Goal: Task Accomplishment & Management: Manage account settings

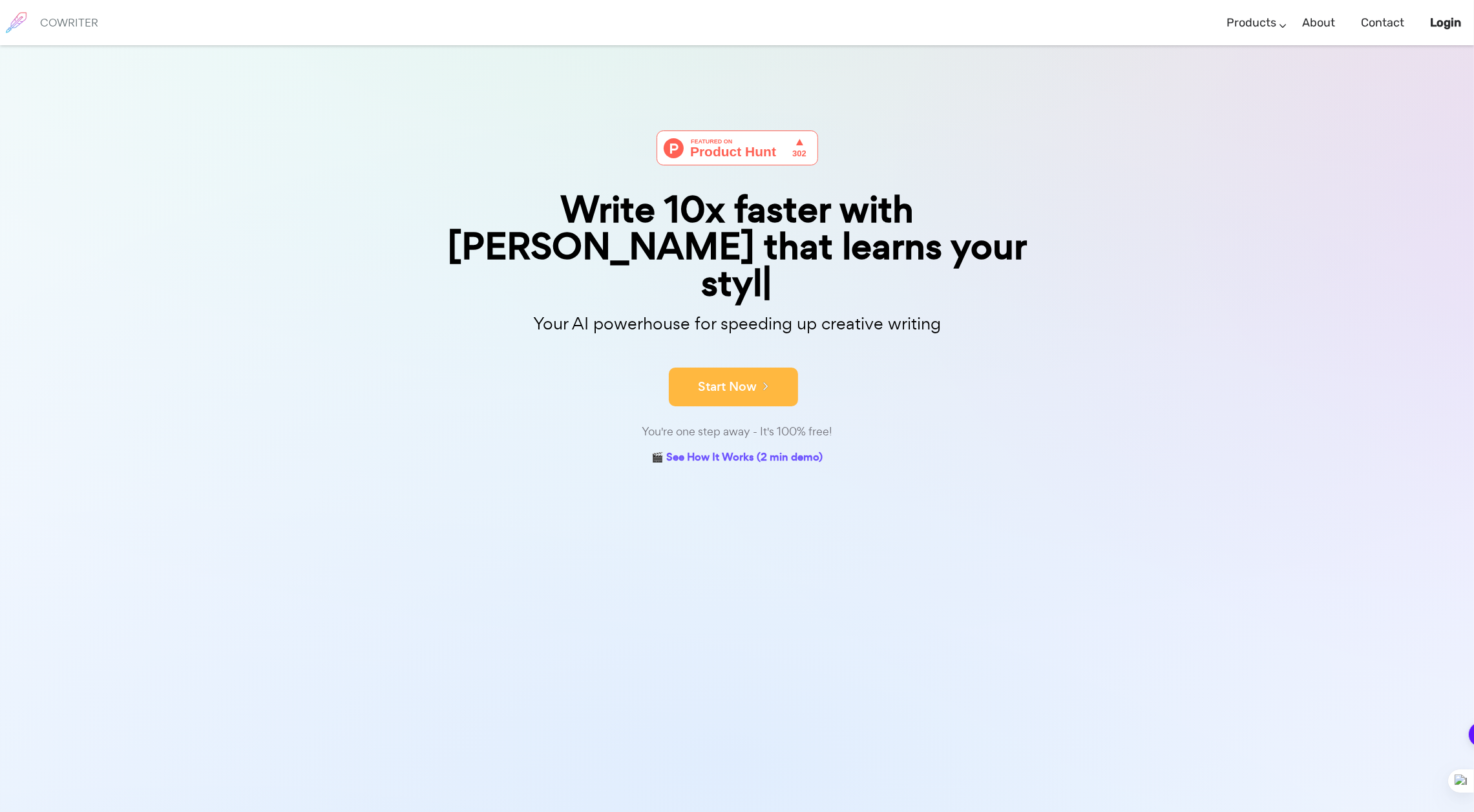
click at [701, 348] on div "Start Now" at bounding box center [737, 375] width 646 height 55
click at [715, 372] on button "Start Now" at bounding box center [734, 386] width 130 height 38
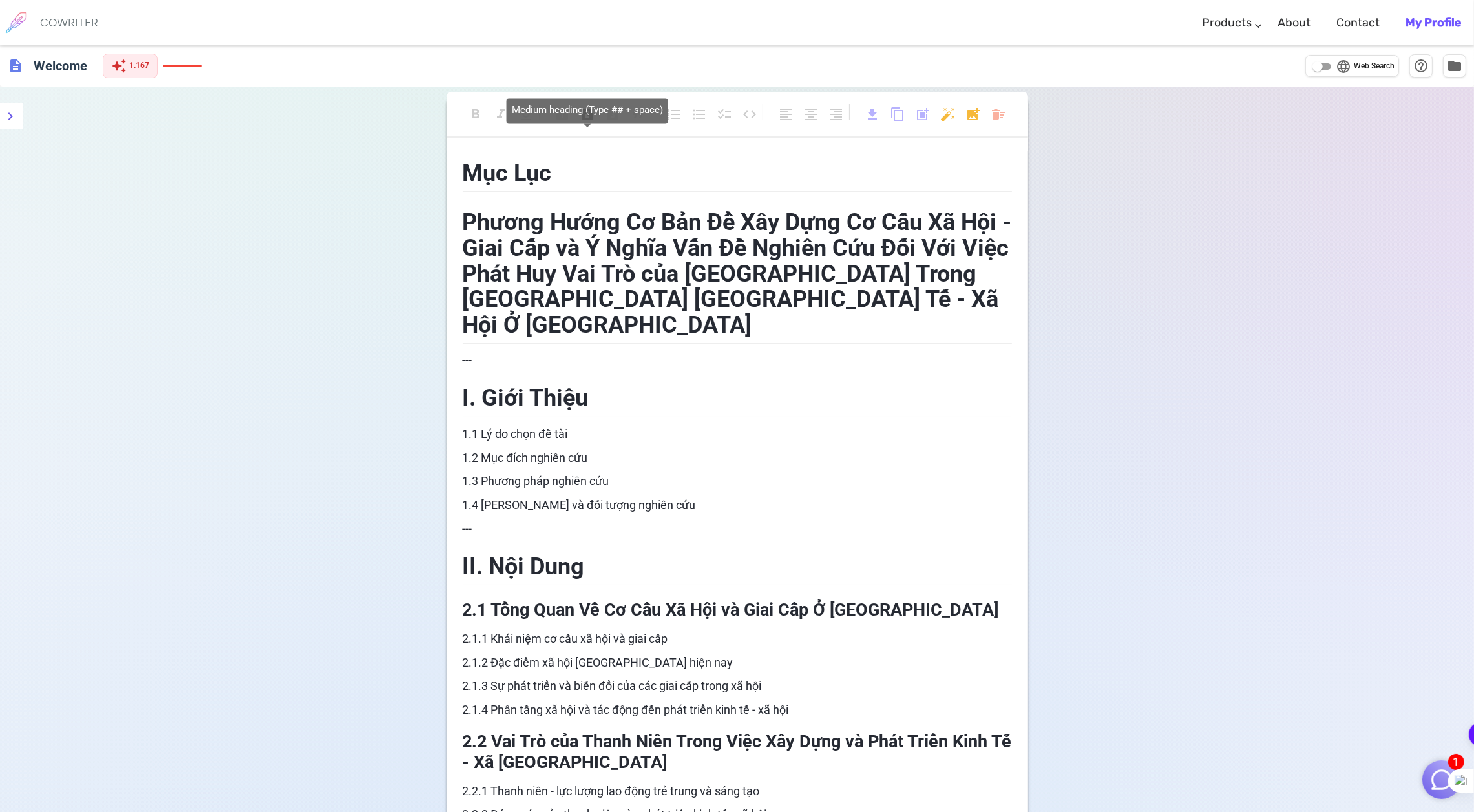
click at [594, 115] on span "looks_two" at bounding box center [587, 114] width 16 height 16
drag, startPoint x: 594, startPoint y: 115, endPoint x: 609, endPoint y: 115, distance: 15.0
click at [609, 115] on div "format_bold format_italic format_underlined looks_one looks_two looks_3 format_…" at bounding box center [737, 120] width 582 height 34
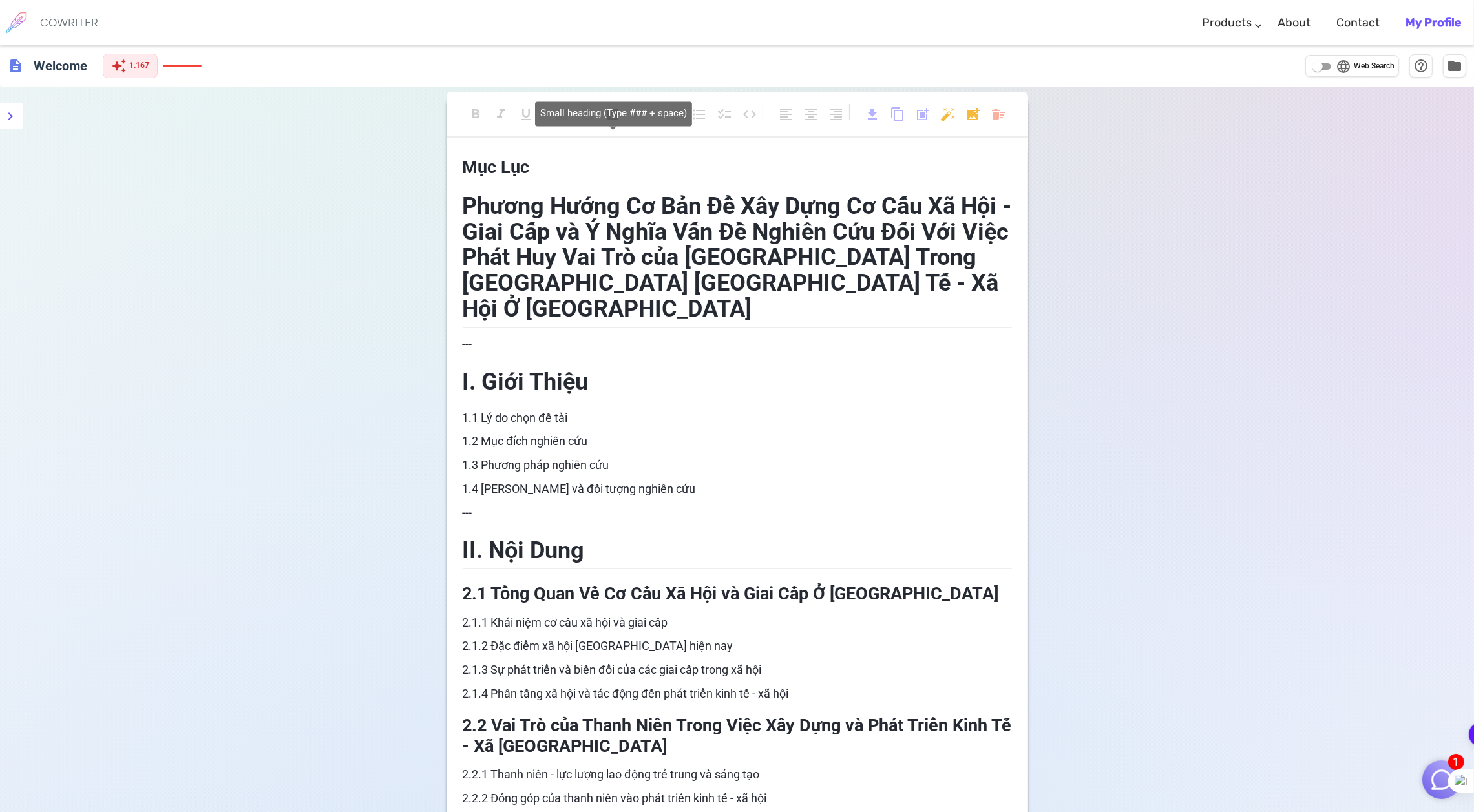
click at [609, 115] on span "looks_3" at bounding box center [613, 114] width 16 height 16
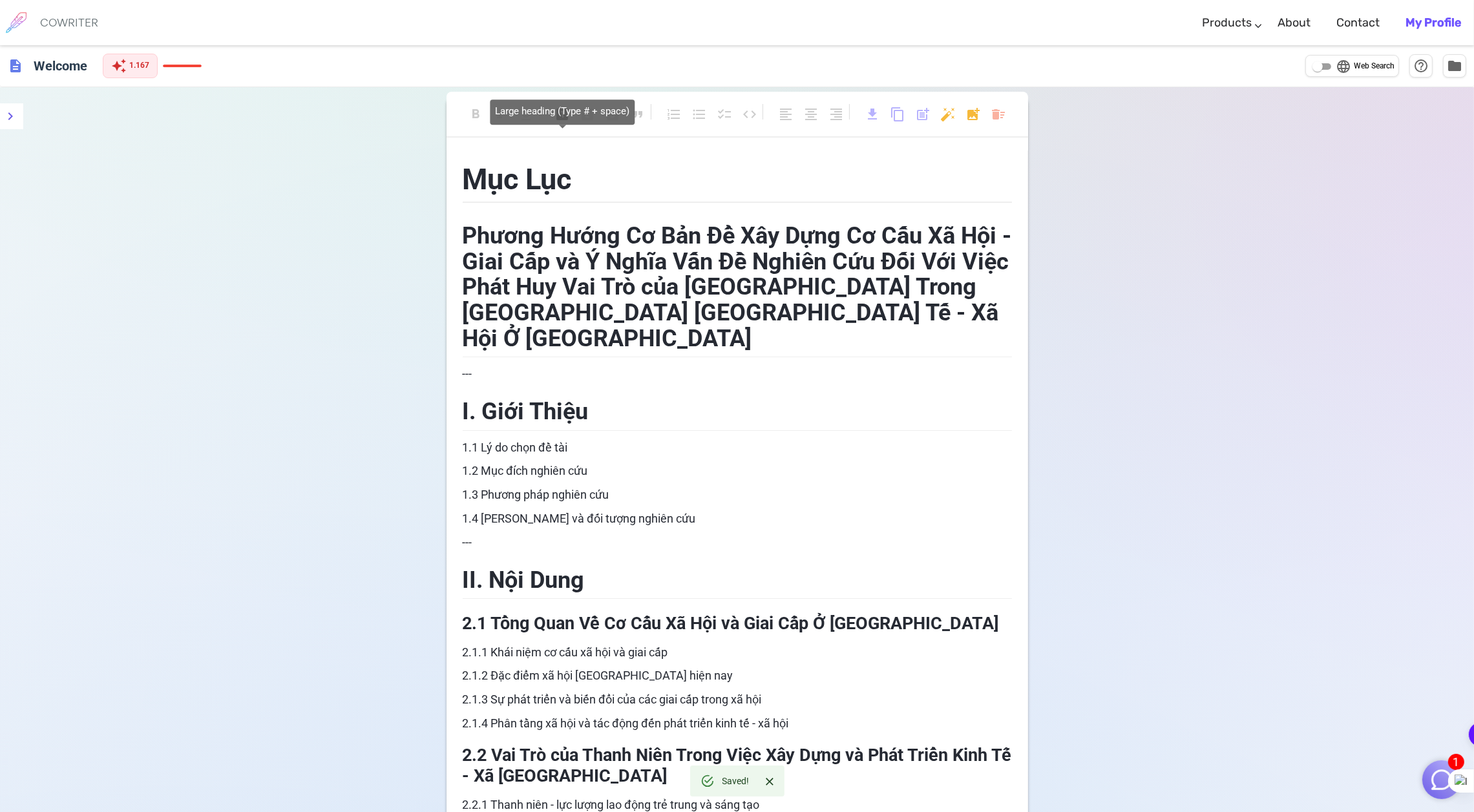
click at [555, 107] on span "looks_one" at bounding box center [562, 114] width 16 height 16
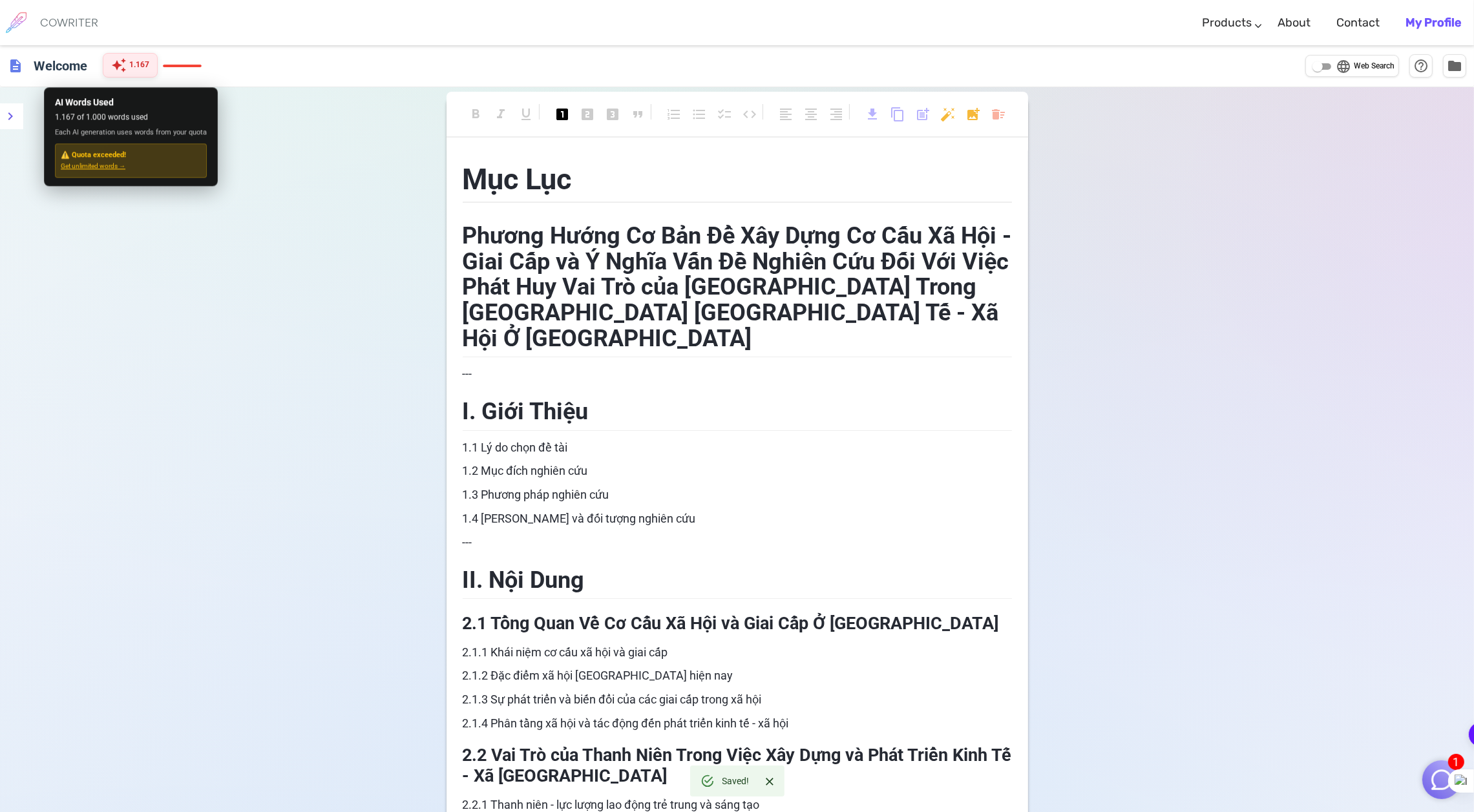
click at [130, 65] on span "1.167" at bounding box center [140, 65] width 20 height 13
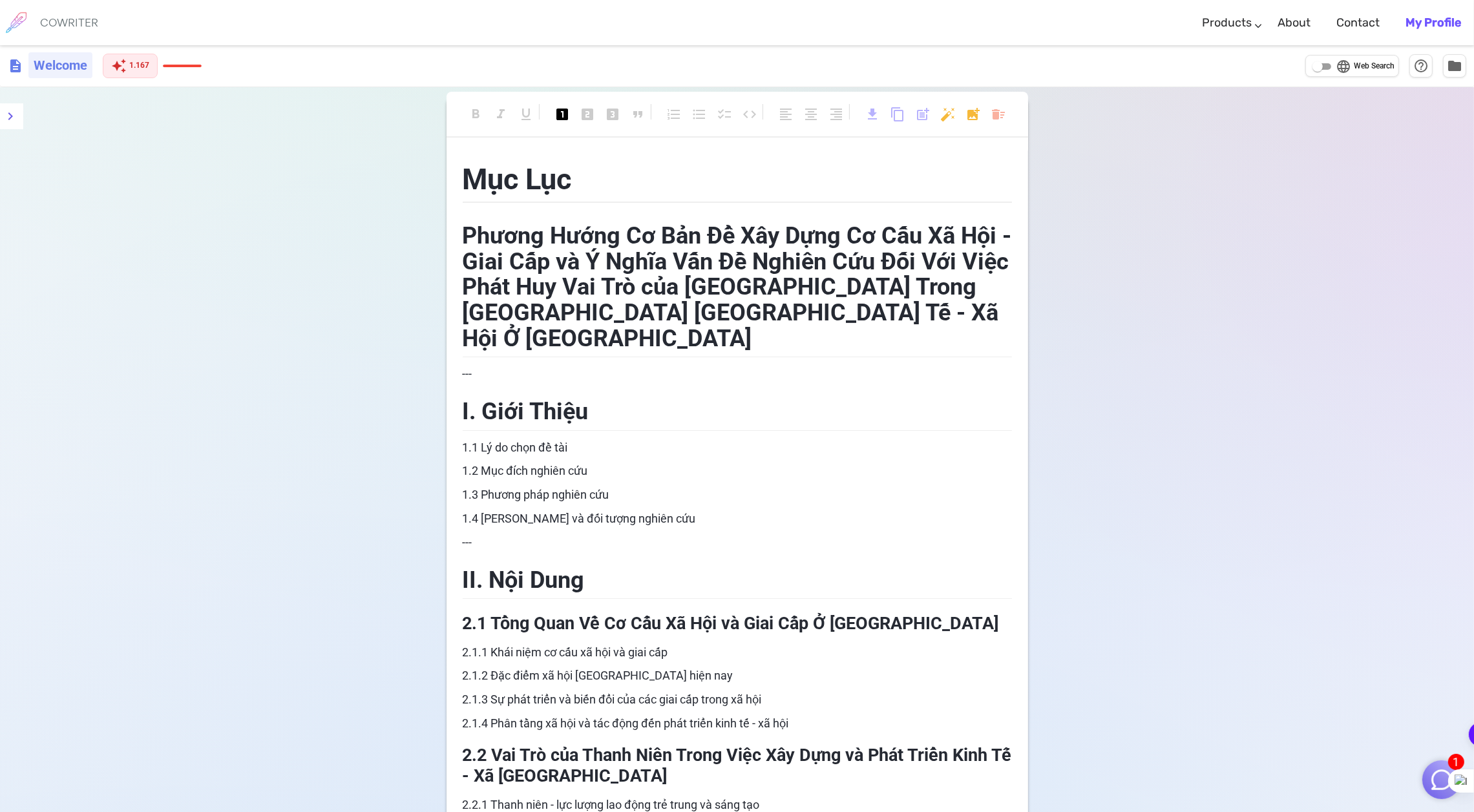
click at [44, 73] on h6 "Welcome" at bounding box center [60, 65] width 64 height 26
click at [13, 68] on span "description" at bounding box center [15, 65] width 16 height 16
click at [18, 18] on img at bounding box center [16, 23] width 32 height 32
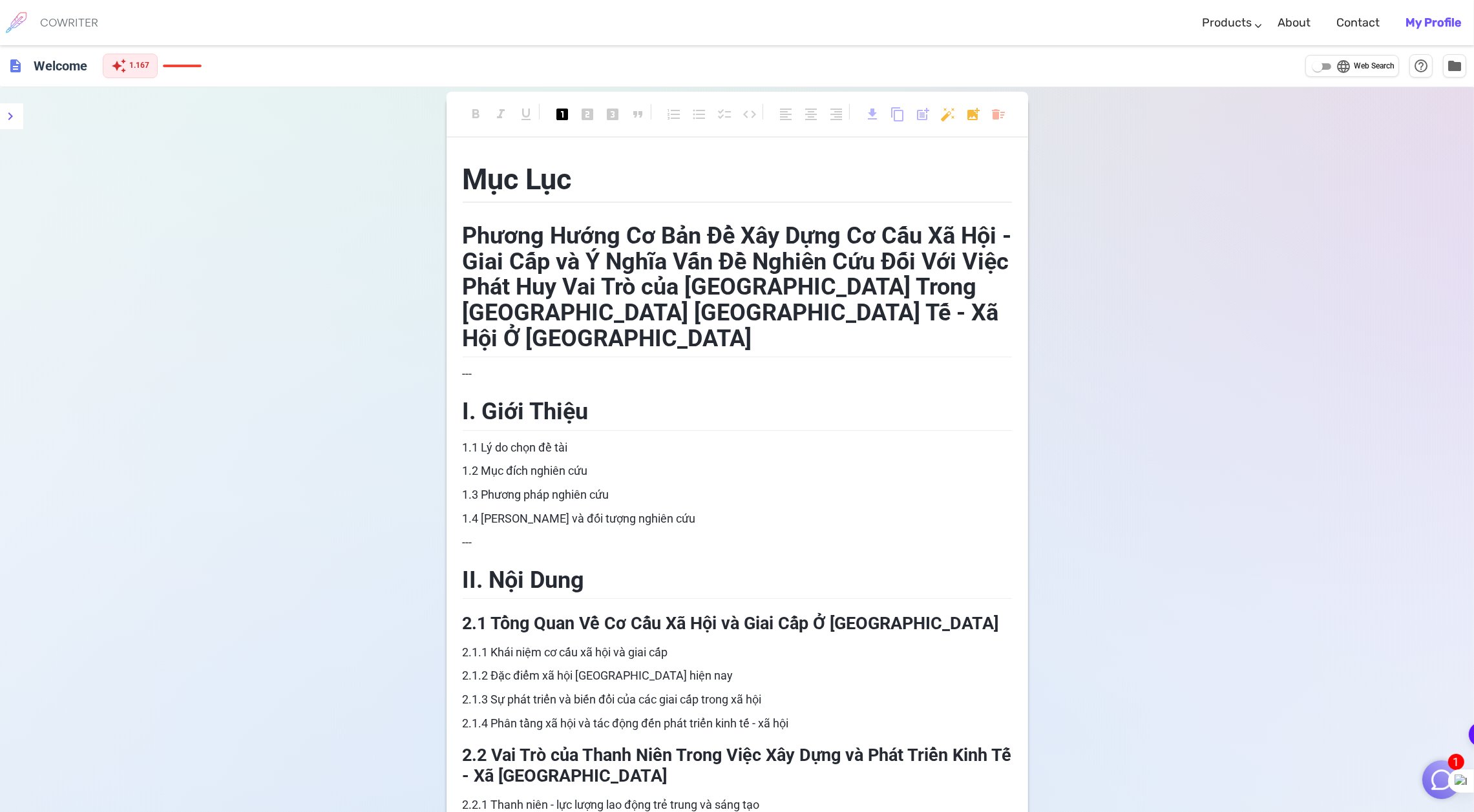
click at [73, 22] on h6 "COWRITER" at bounding box center [69, 22] width 58 height 11
drag, startPoint x: 73, startPoint y: 22, endPoint x: 3, endPoint y: 27, distance: 70.2
click at [3, 27] on link "COWRITER" at bounding box center [49, 22] width 98 height 45
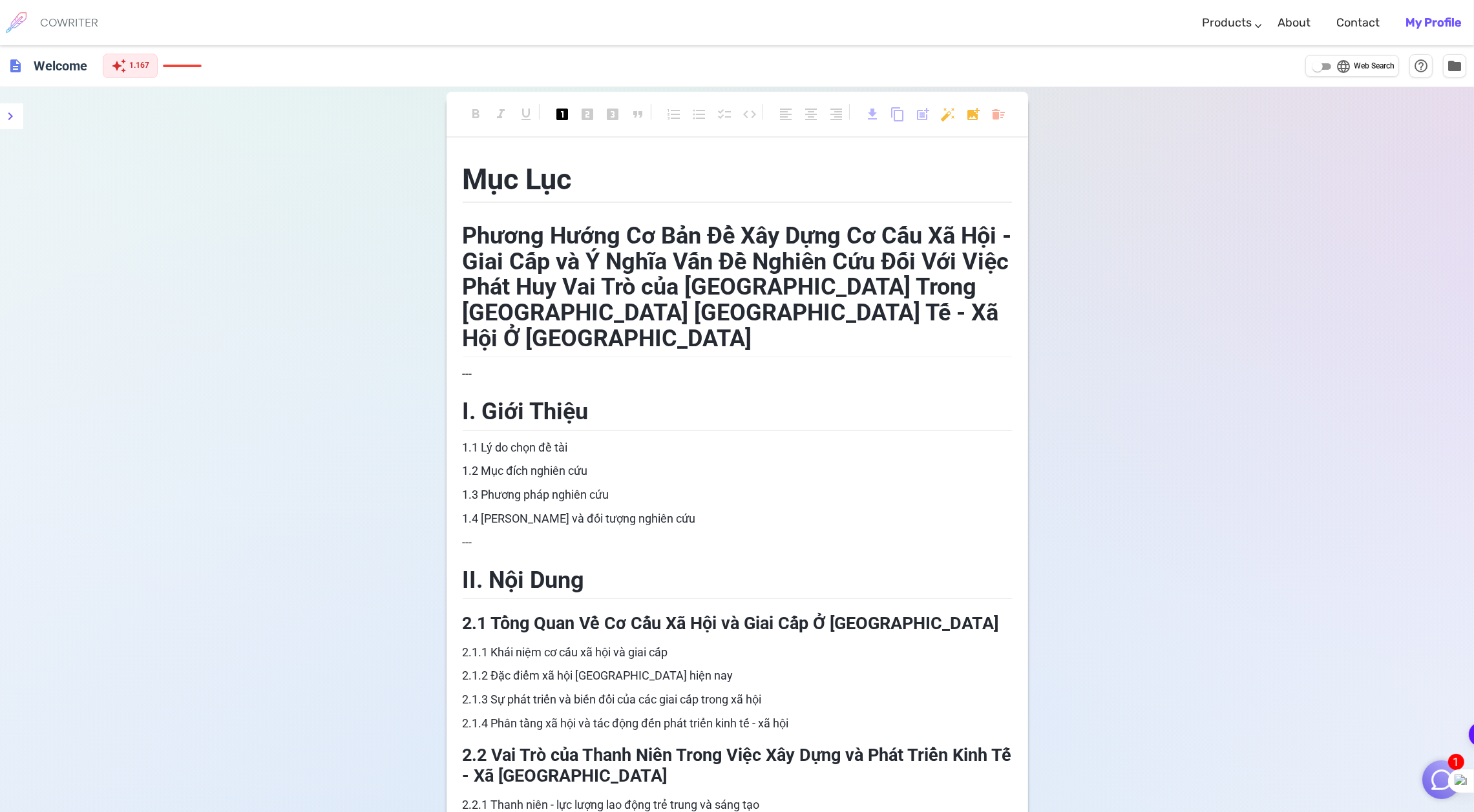
click at [882, 316] on h2 "Phương Hướng Cơ Bản Để Xây Dựng Cơ Cấu Xã Hội - Giai Cấp và Ý Nghĩa Vấn Đề Nghi…" at bounding box center [737, 285] width 549 height 144
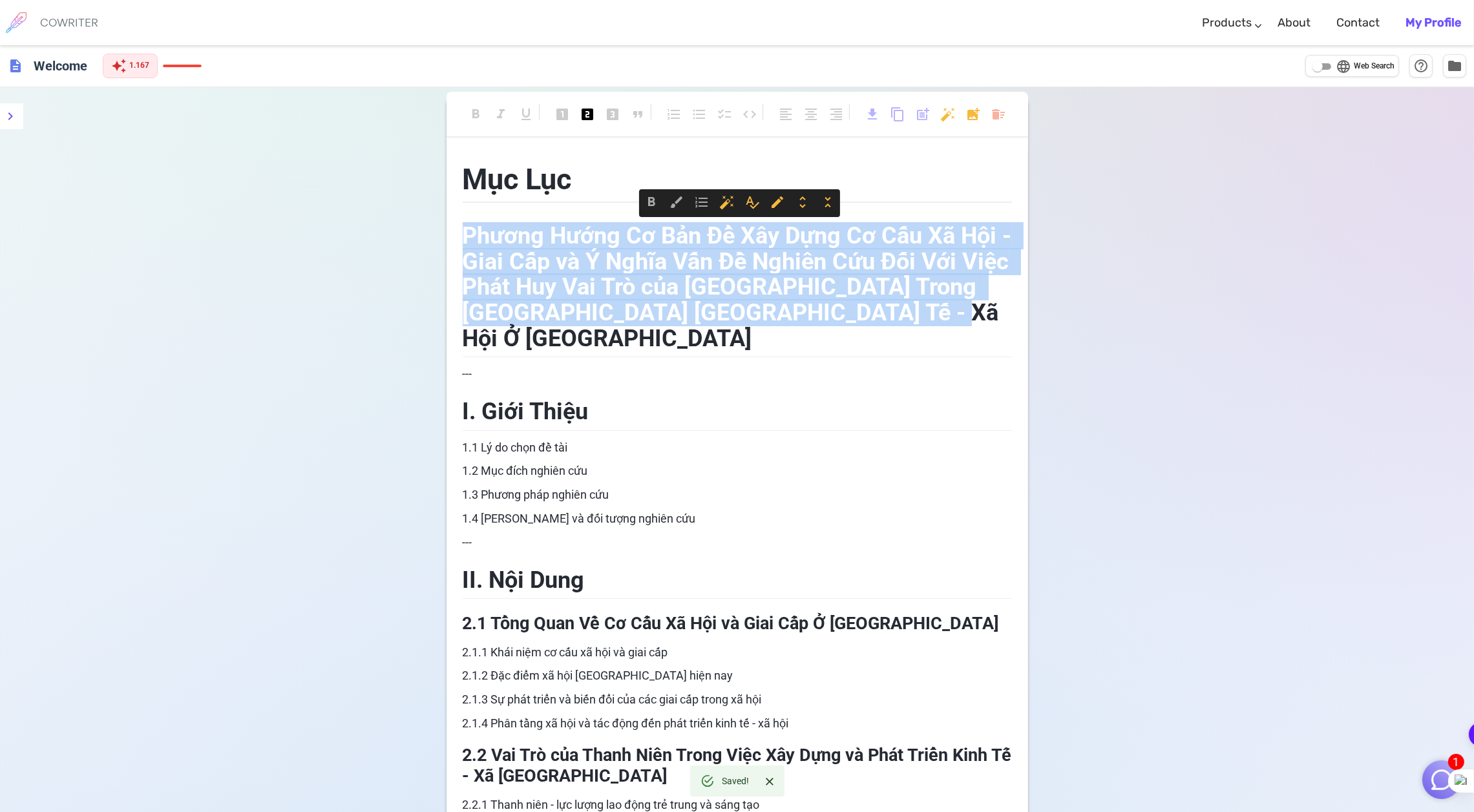
drag, startPoint x: 462, startPoint y: 231, endPoint x: 924, endPoint y: 319, distance: 470.3
click at [924, 319] on h2 "Phương Hướng Cơ Bản Để Xây Dựng Cơ Cấu Xã Hội - Giai Cấp và Ý Nghĩa Vấn Đề Nghi…" at bounding box center [737, 285] width 549 height 144
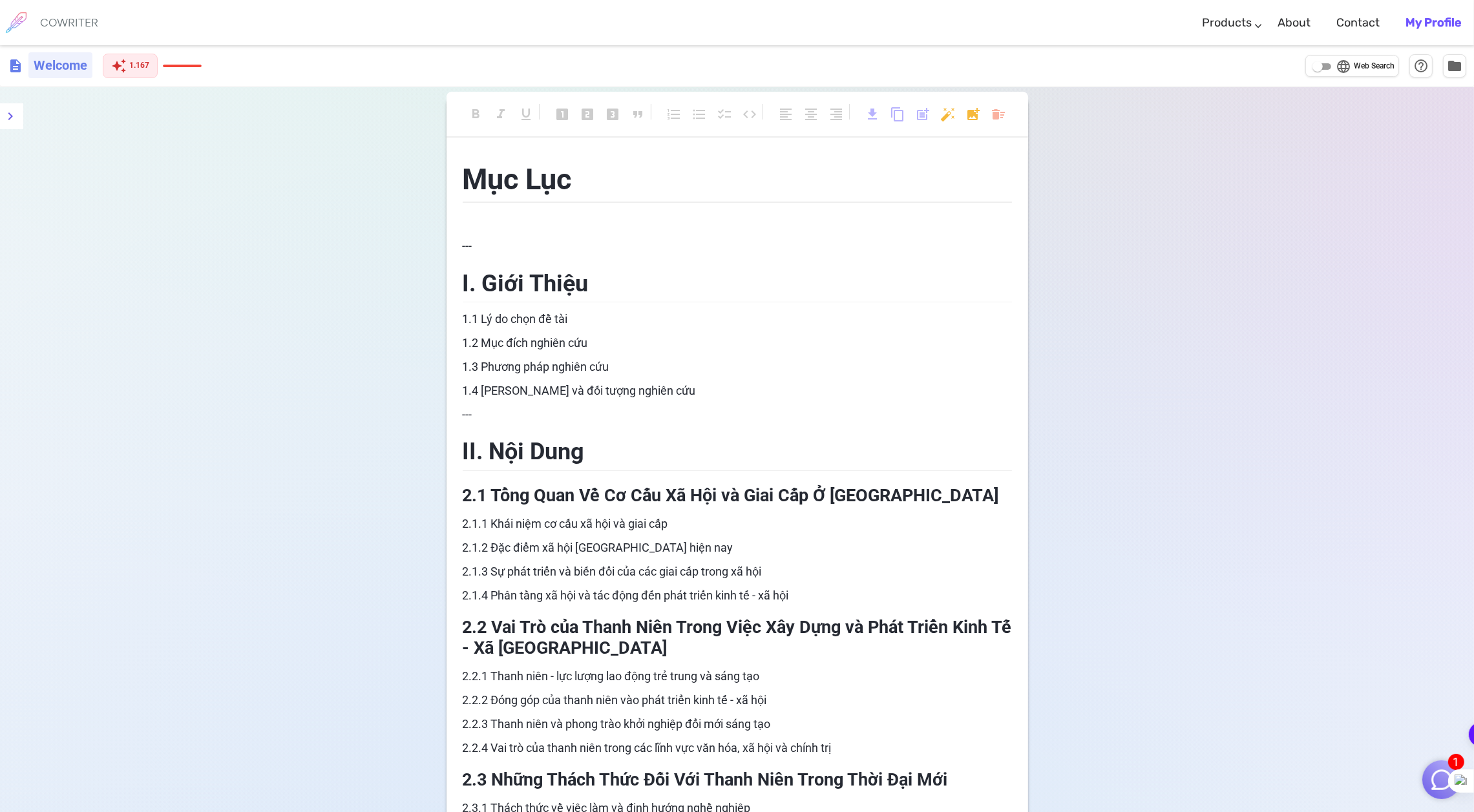
click at [81, 77] on h6 "Welcome" at bounding box center [60, 65] width 64 height 26
click at [315, 386] on div "format_bold format_italic format_underlined looks_one looks_two looks_3 format_…" at bounding box center [737, 817] width 1474 height 1460
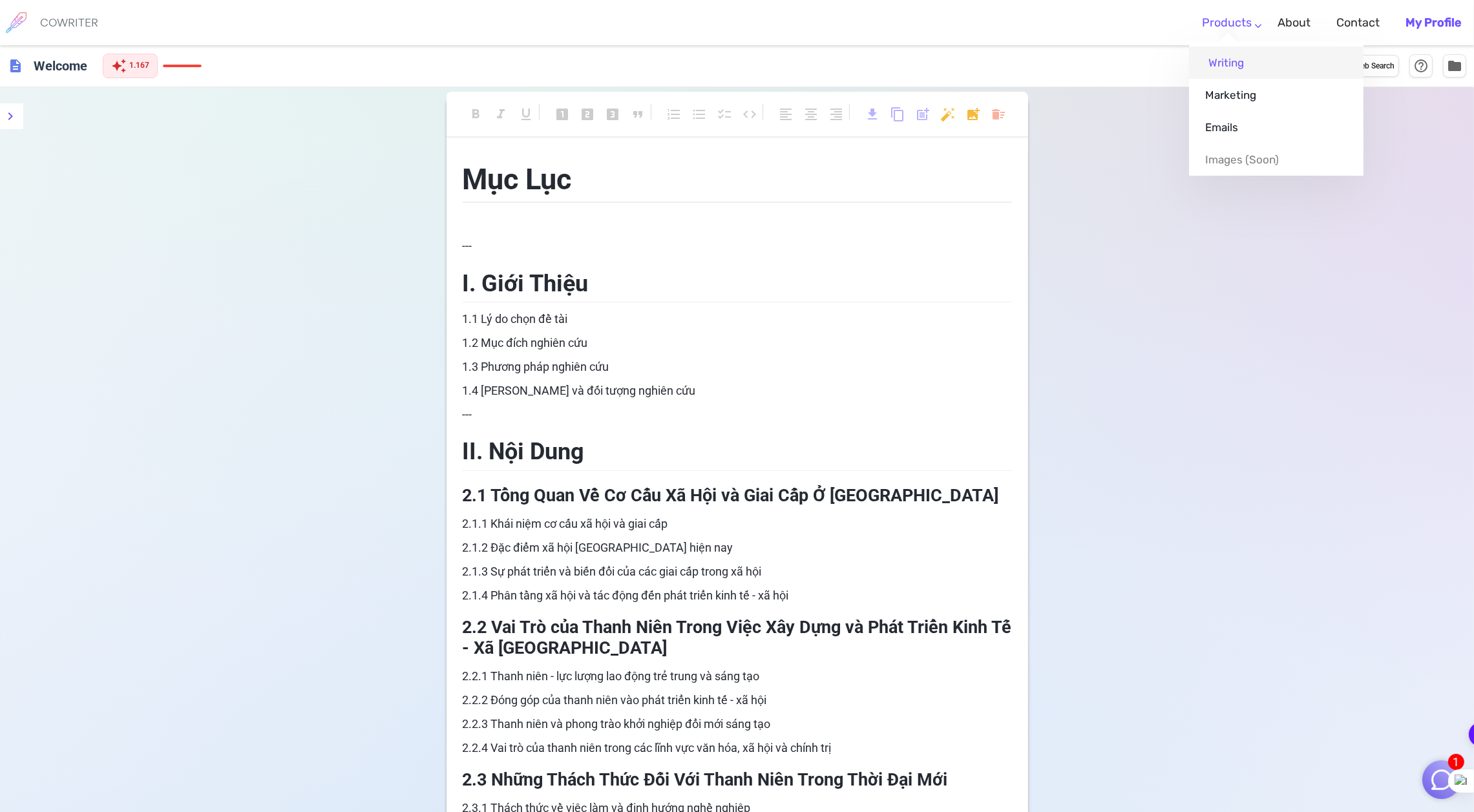
click at [1223, 65] on link "Writing" at bounding box center [1276, 63] width 175 height 32
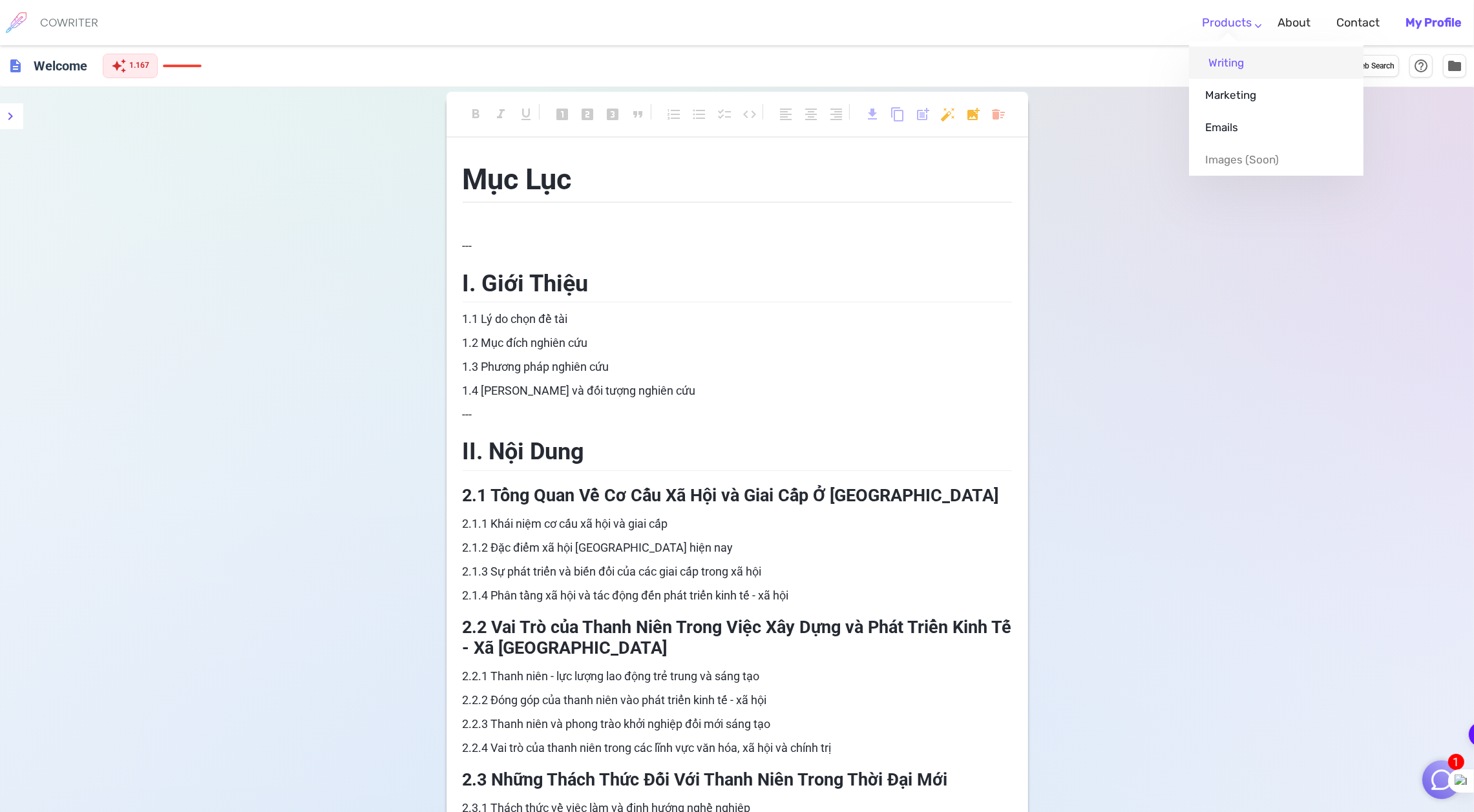
click at [1223, 65] on link "Writing" at bounding box center [1276, 63] width 175 height 32
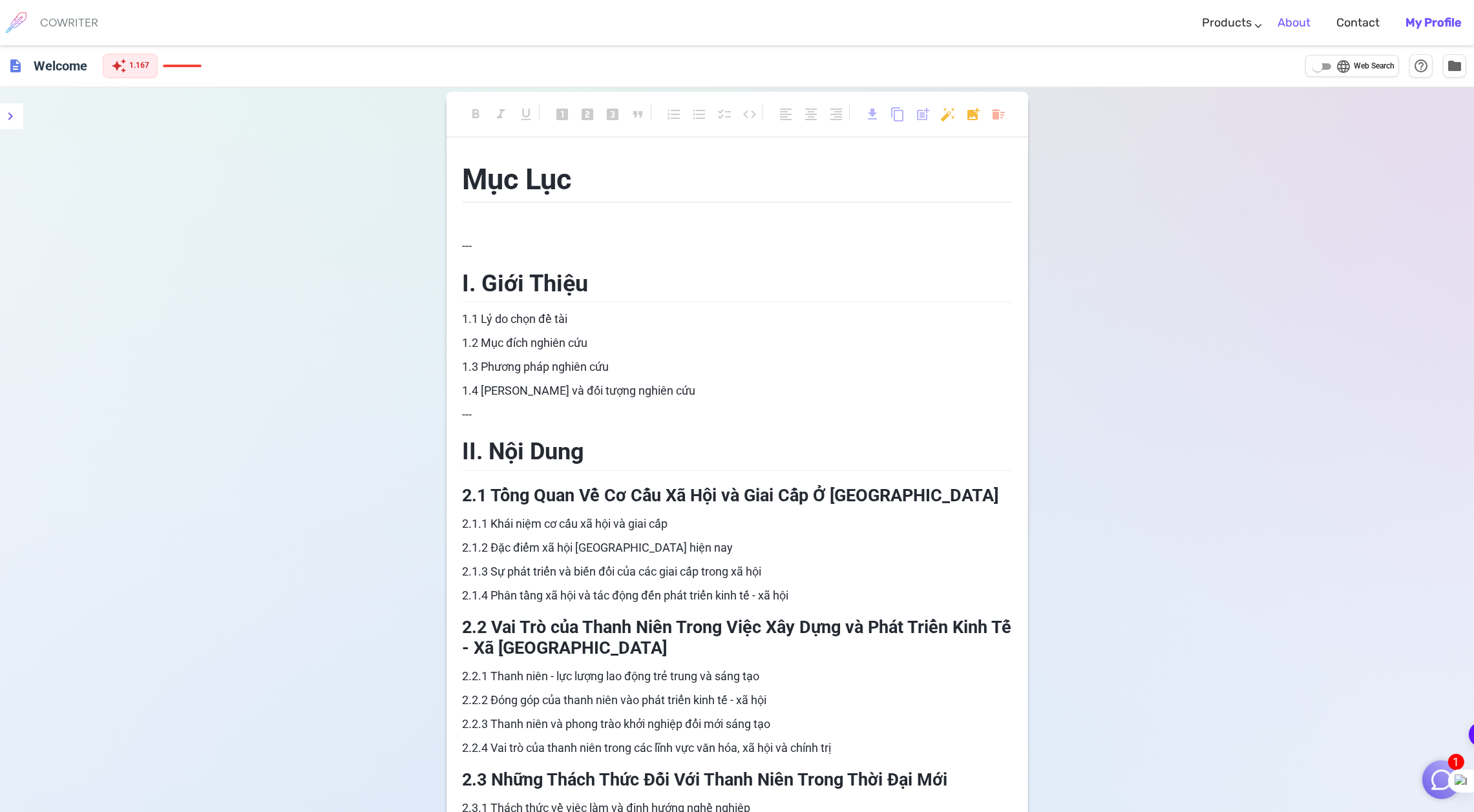
click at [1309, 21] on link "About" at bounding box center [1294, 23] width 33 height 38
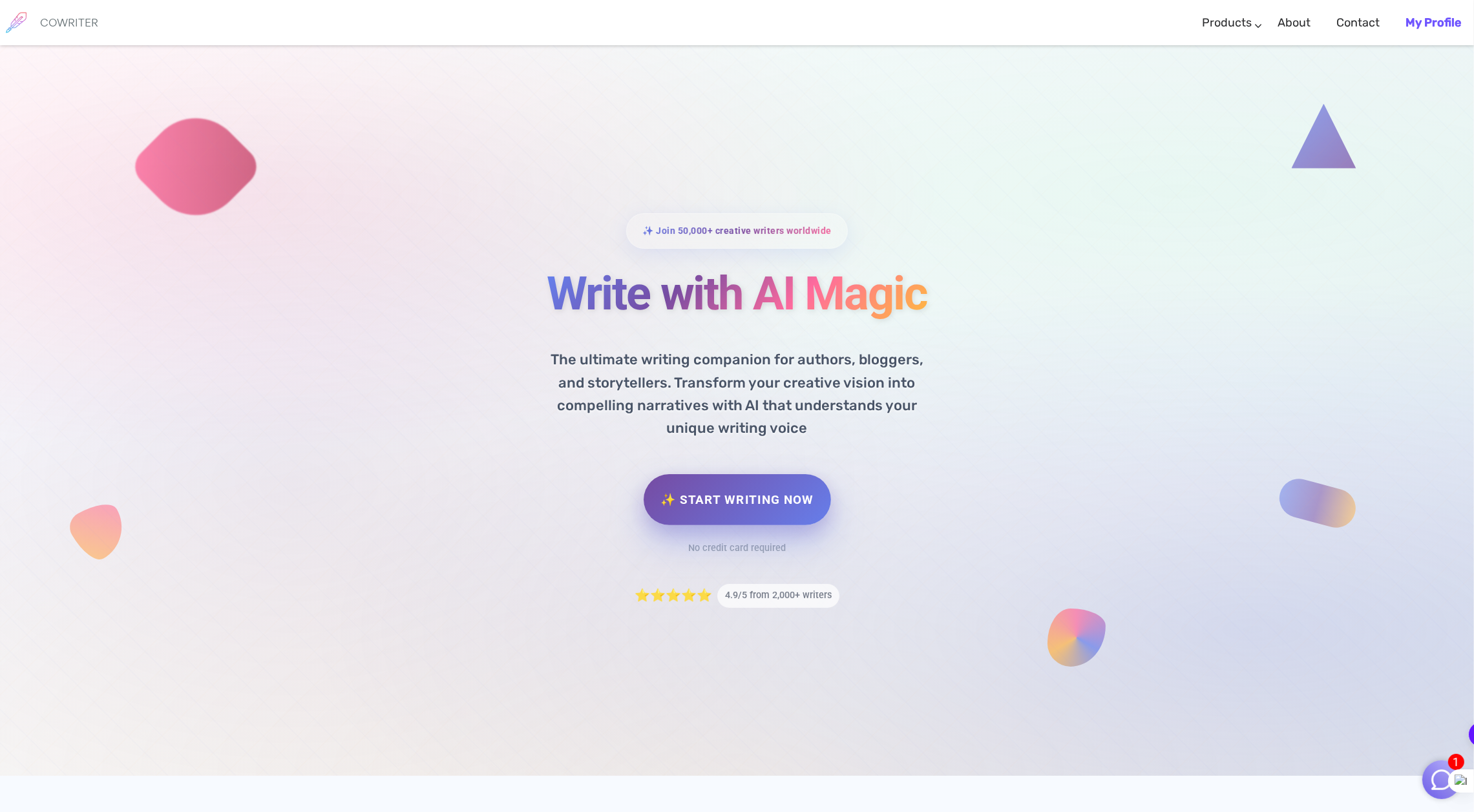
click at [782, 508] on link "✨ Start Writing Now" at bounding box center [737, 500] width 187 height 51
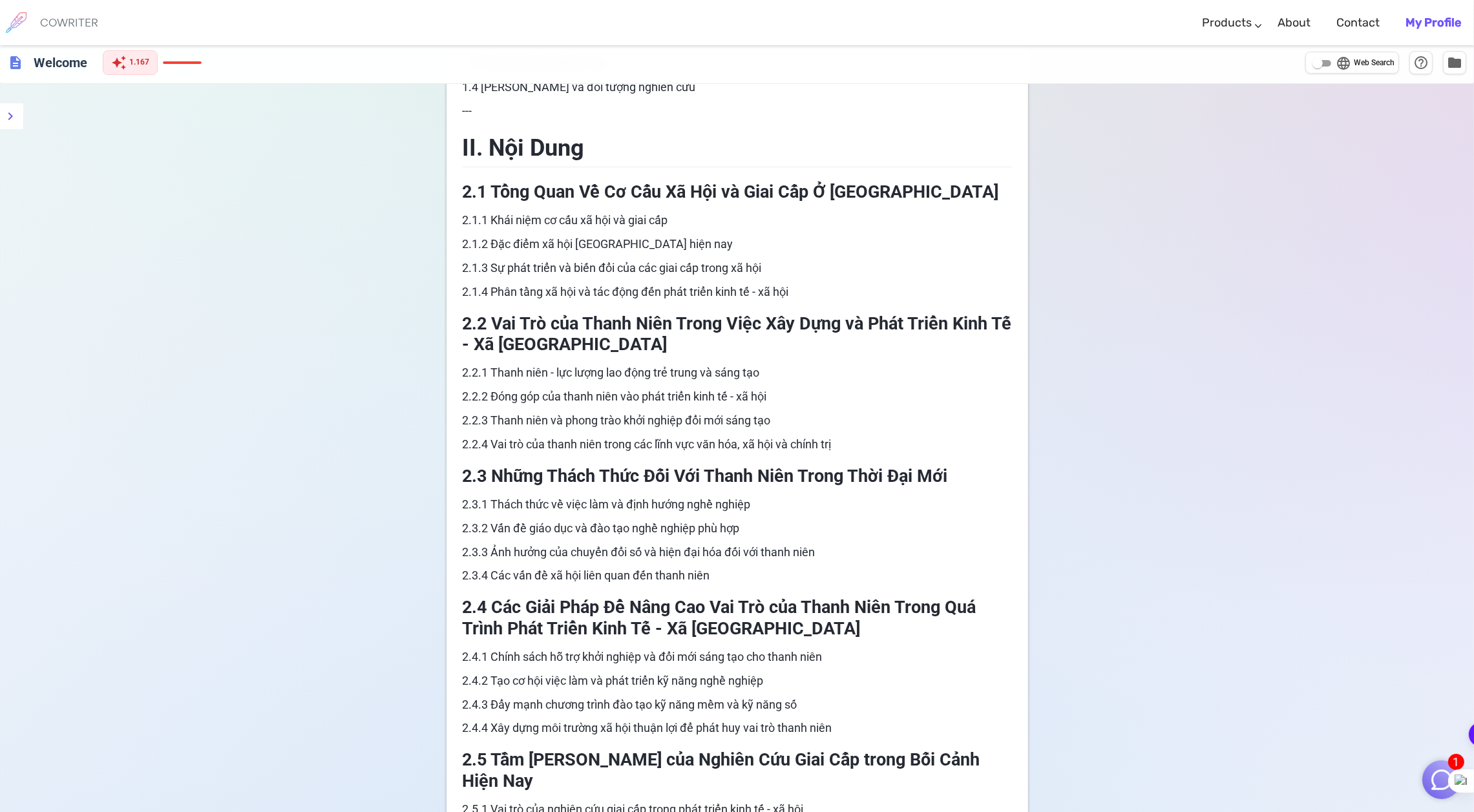
click at [919, 119] on div "format_bold format_italic format_underlined looks_one looks_two looks_3 format_…" at bounding box center [737, 552] width 582 height 1519
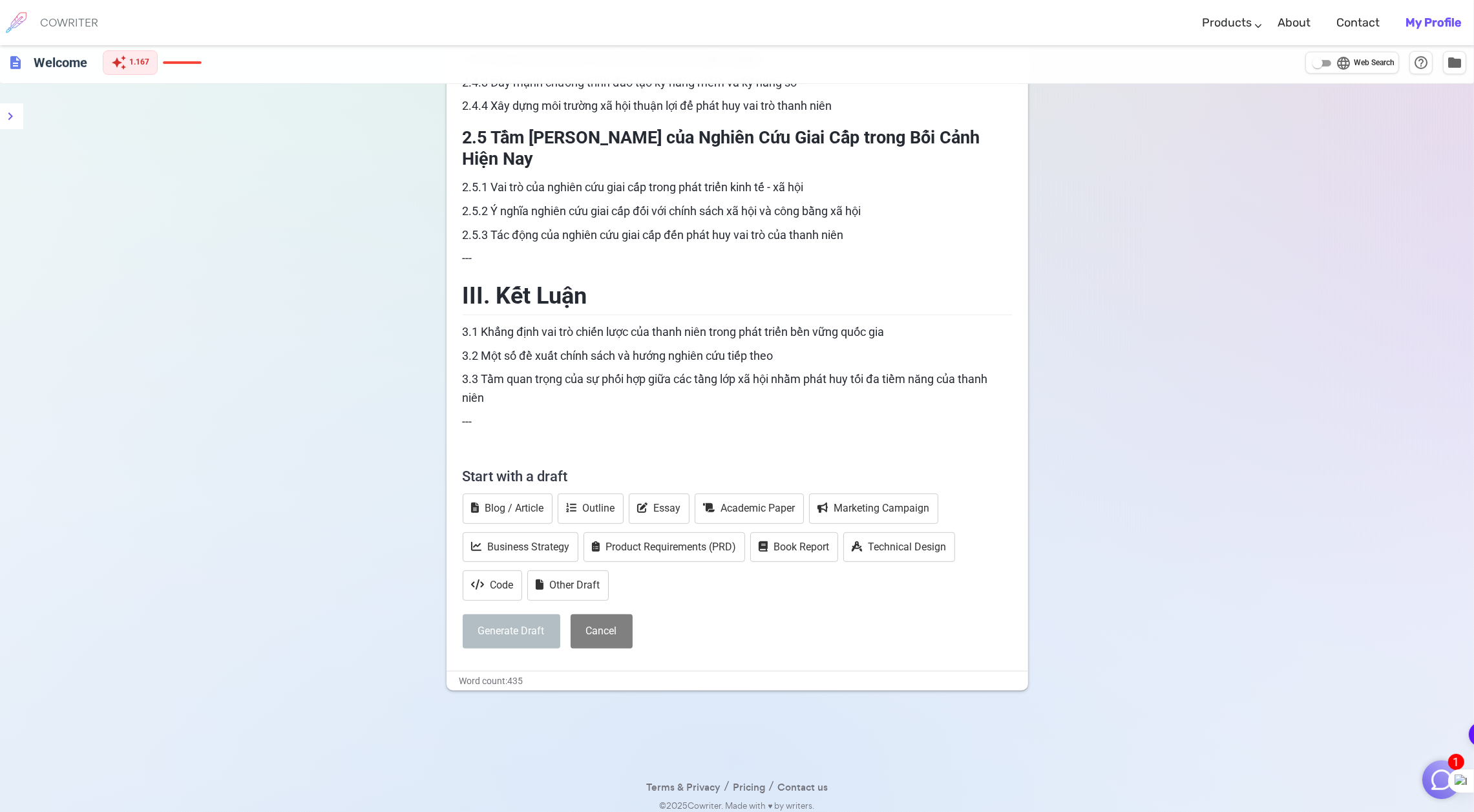
scroll to position [931, 0]
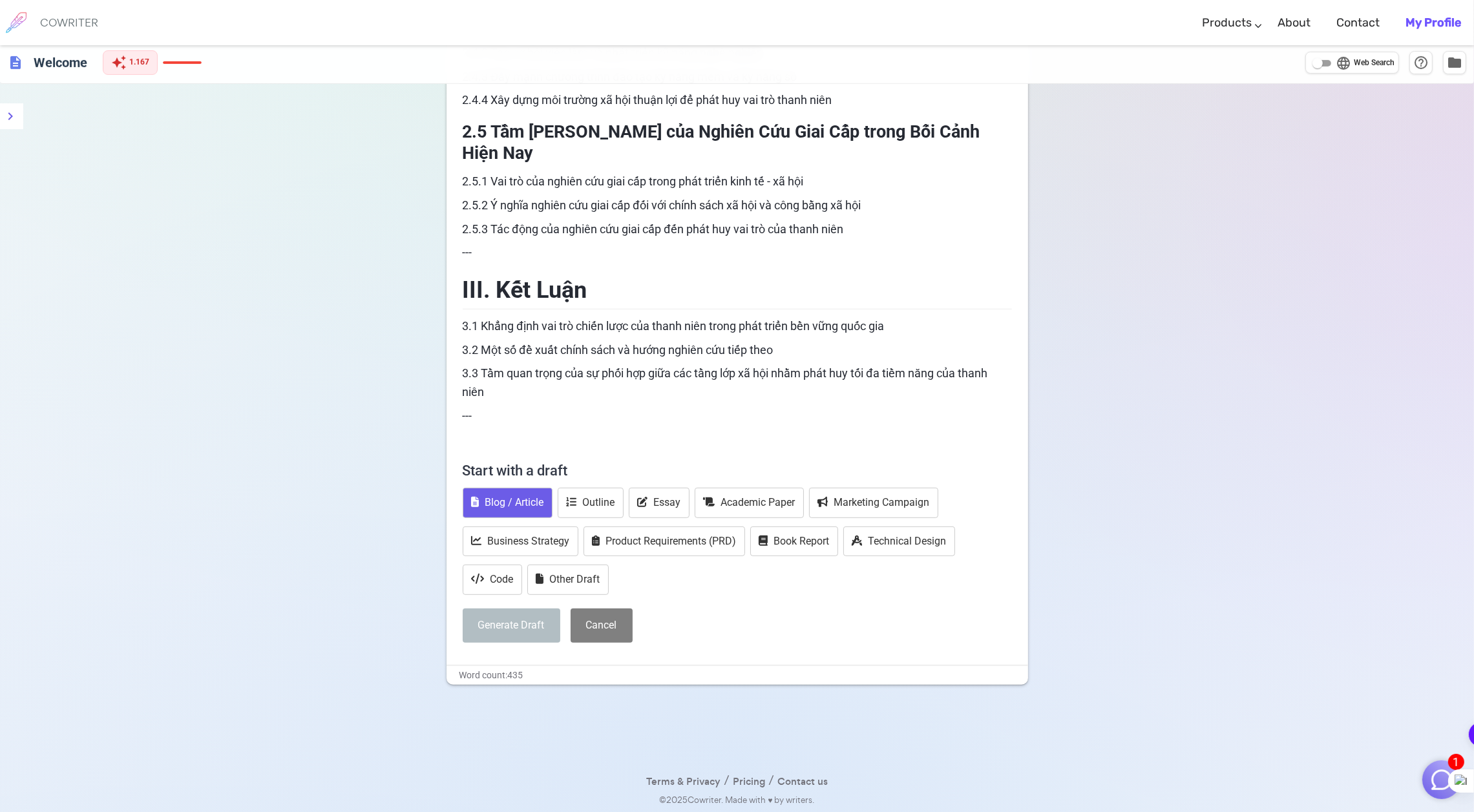
click at [519, 511] on button "Blog / Article" at bounding box center [507, 502] width 90 height 30
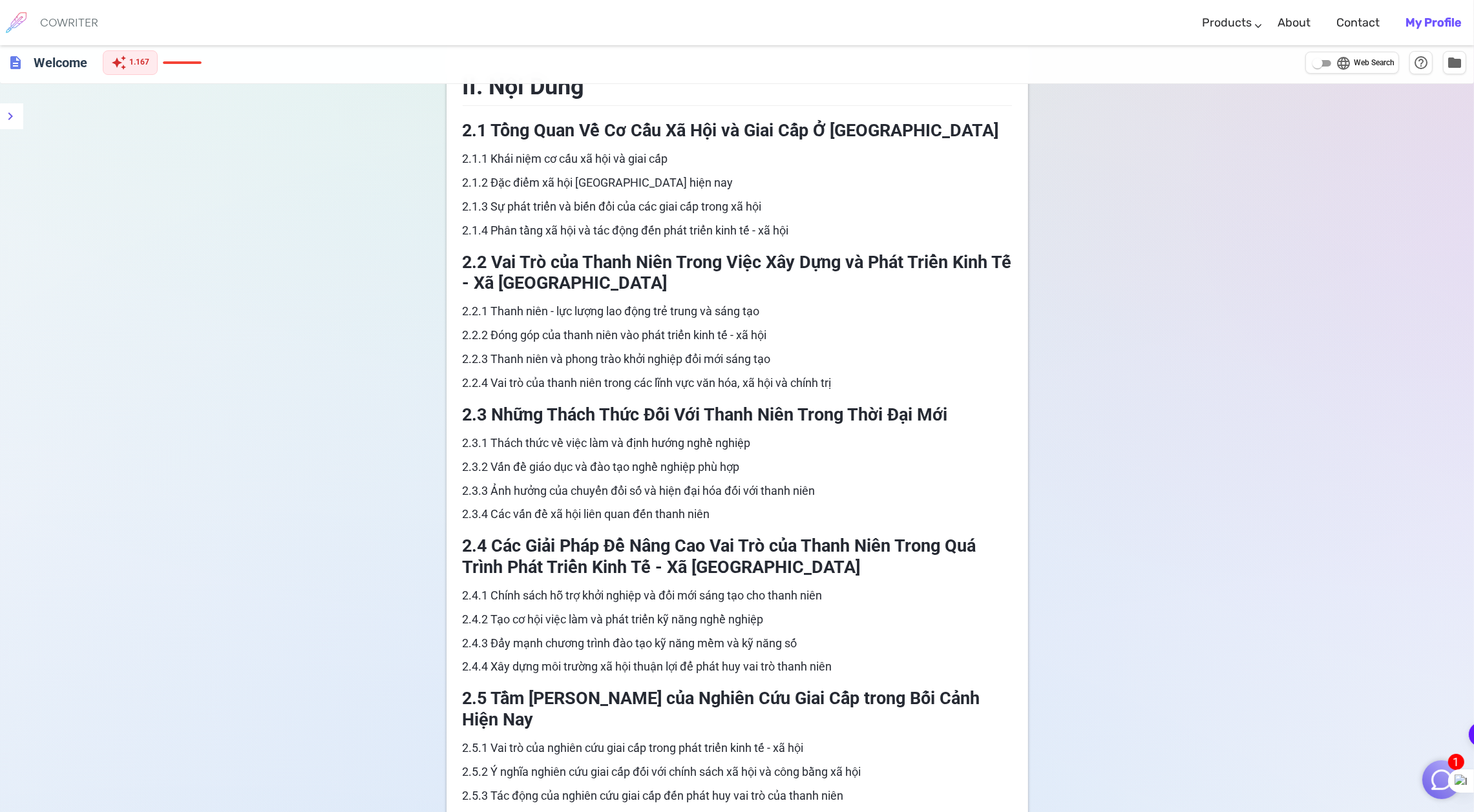
scroll to position [0, 0]
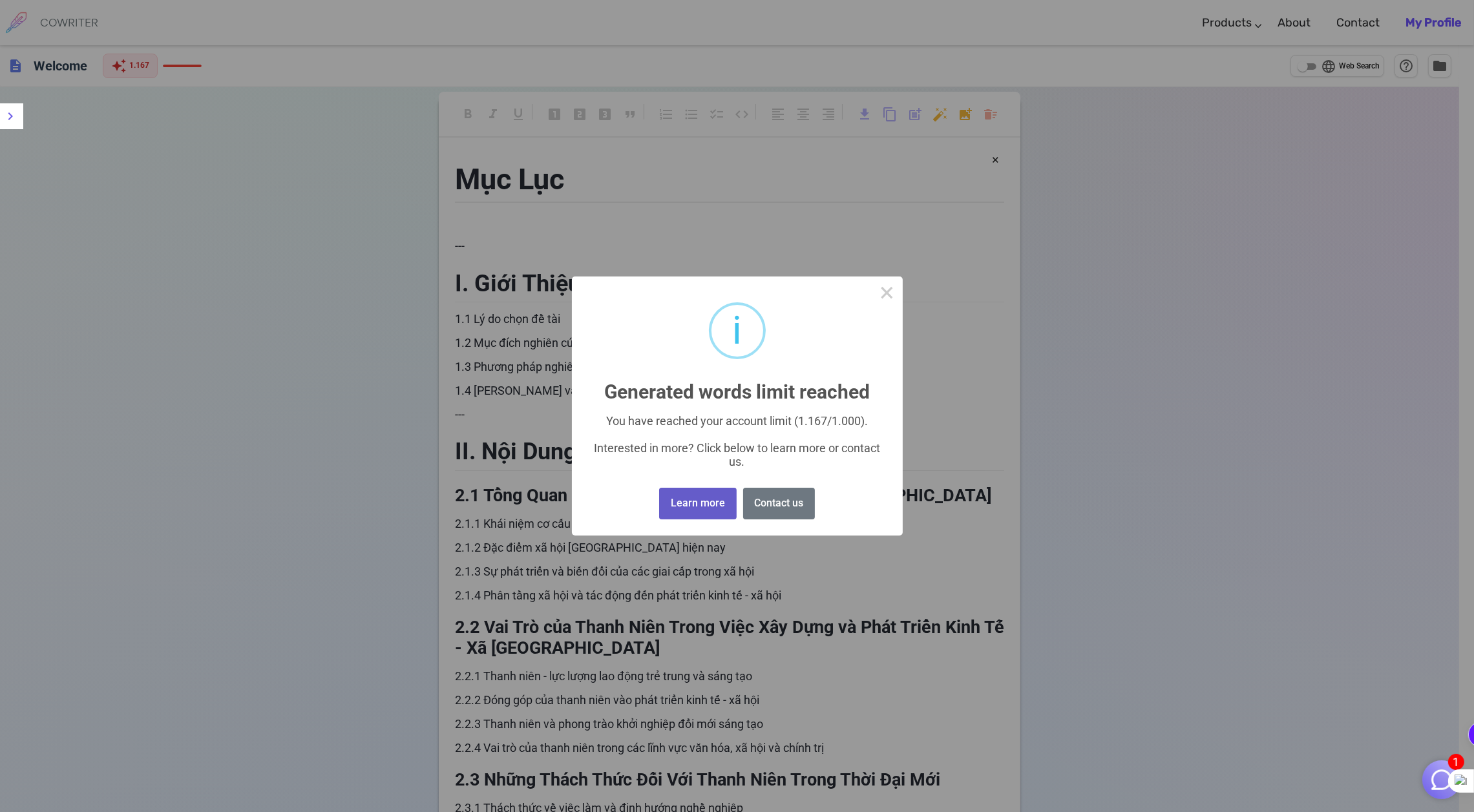
click at [692, 517] on button "Learn more" at bounding box center [698, 503] width 77 height 32
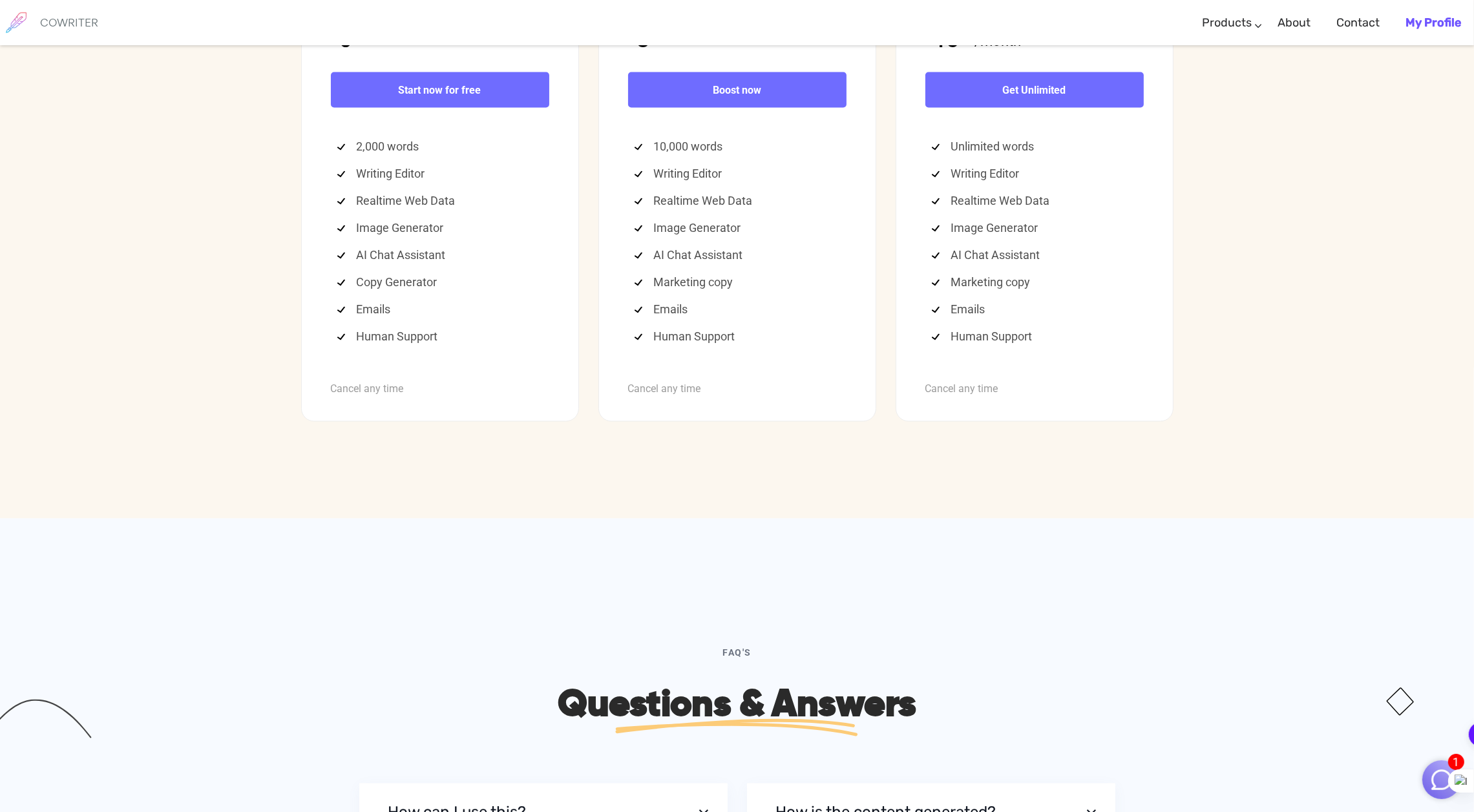
scroll to position [3573, 0]
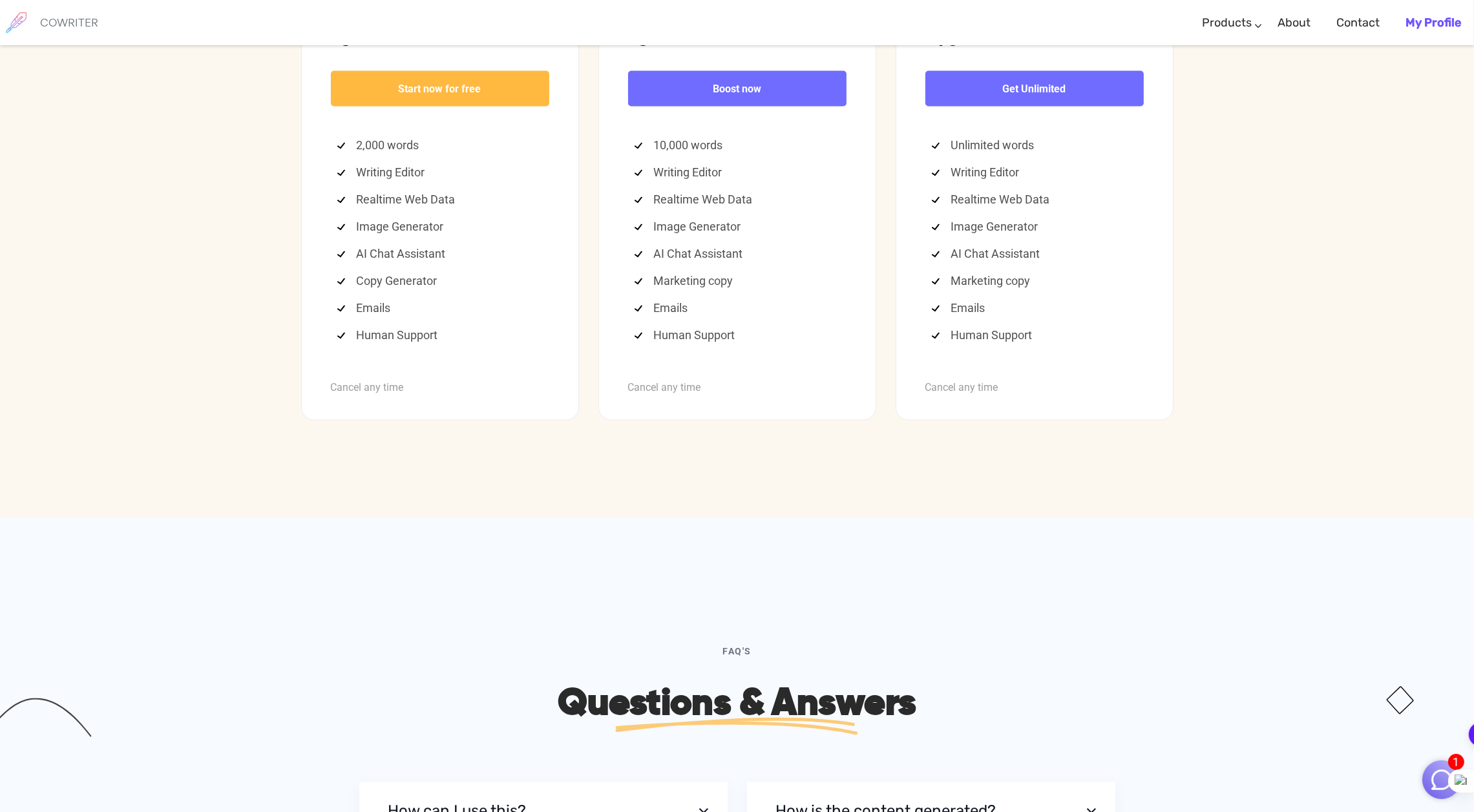
click at [480, 107] on link "Start now for free" at bounding box center [440, 88] width 219 height 36
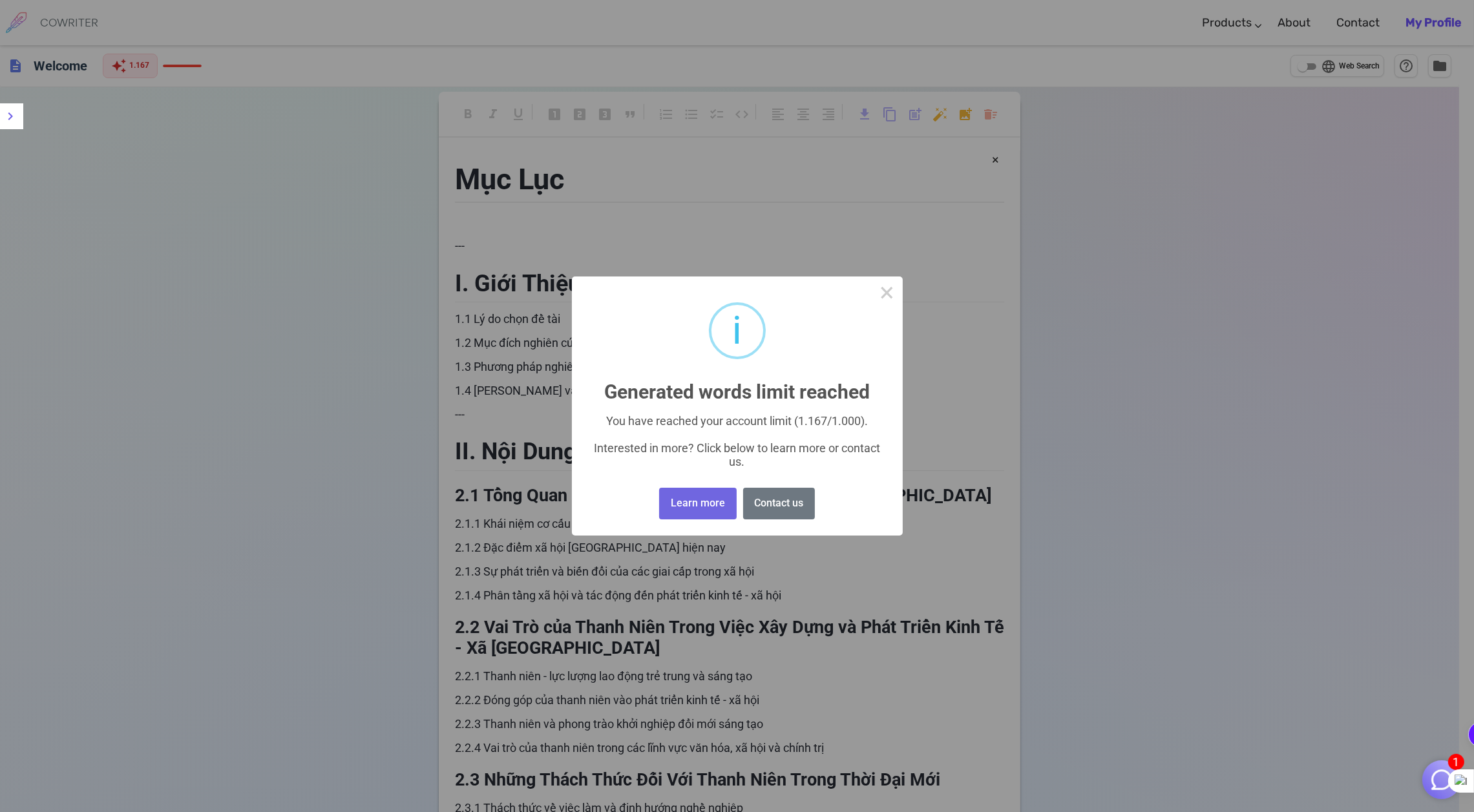
click at [763, 519] on button "Contact us" at bounding box center [779, 503] width 72 height 32
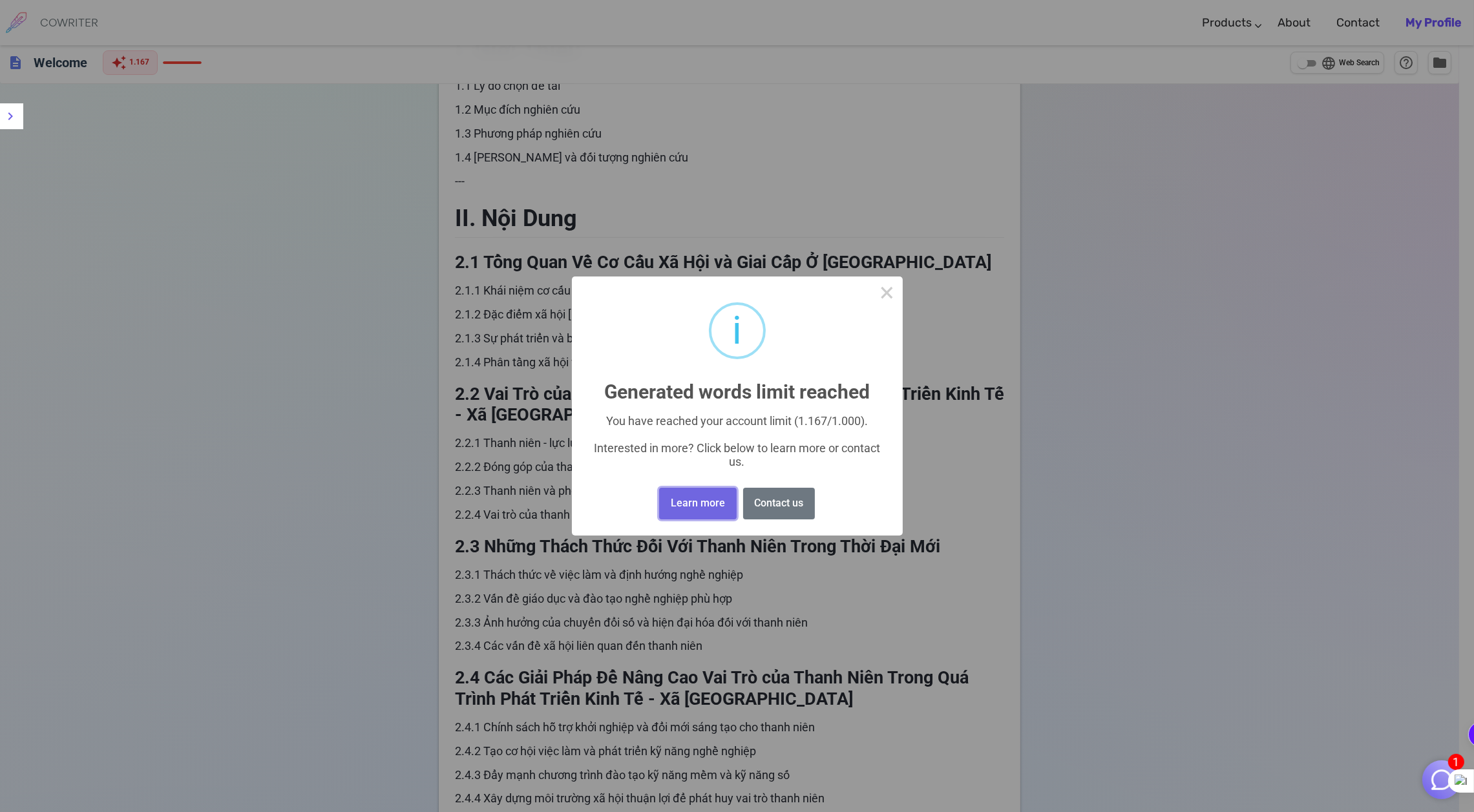
scroll to position [247, 0]
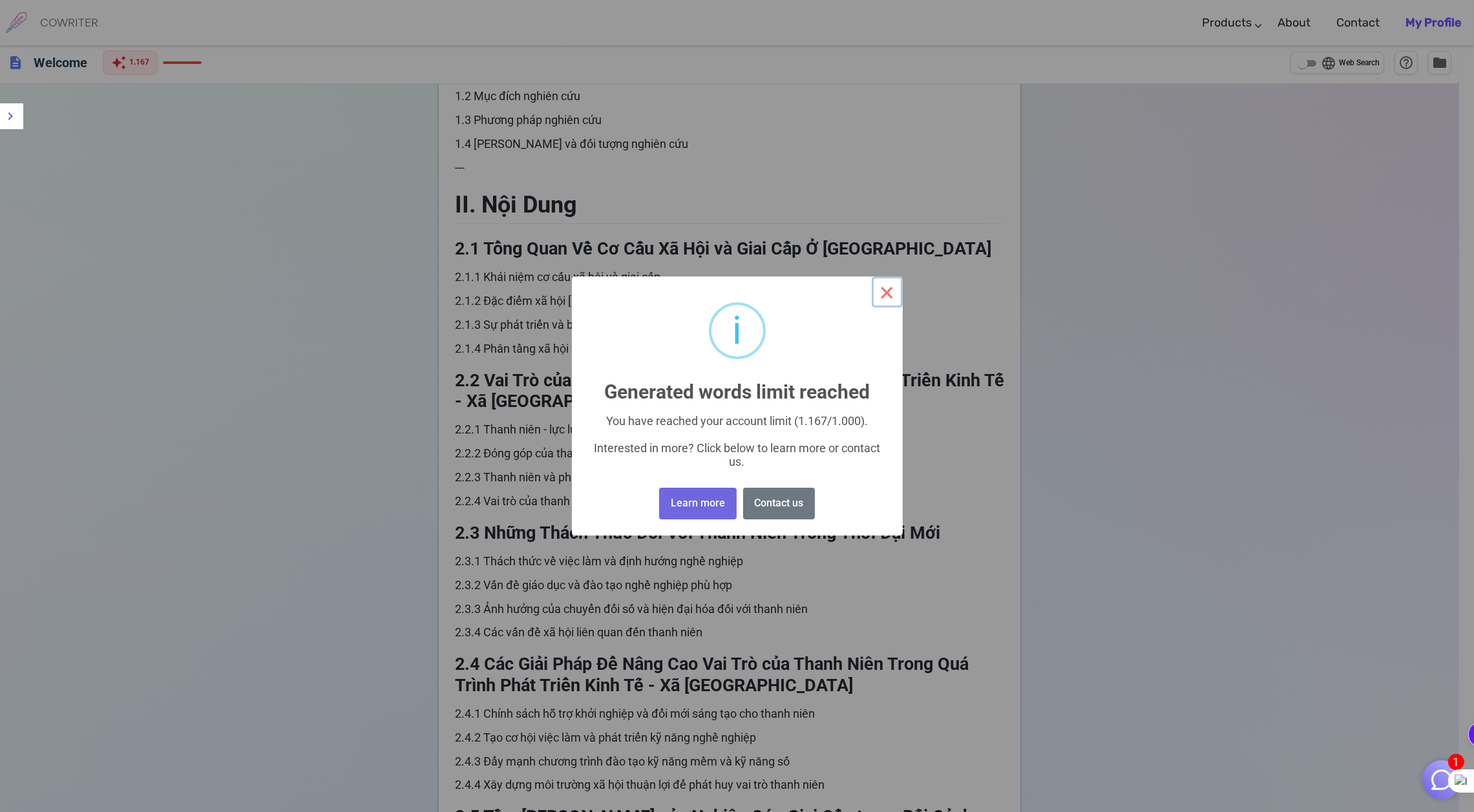
click at [879, 300] on button "×" at bounding box center [887, 292] width 31 height 31
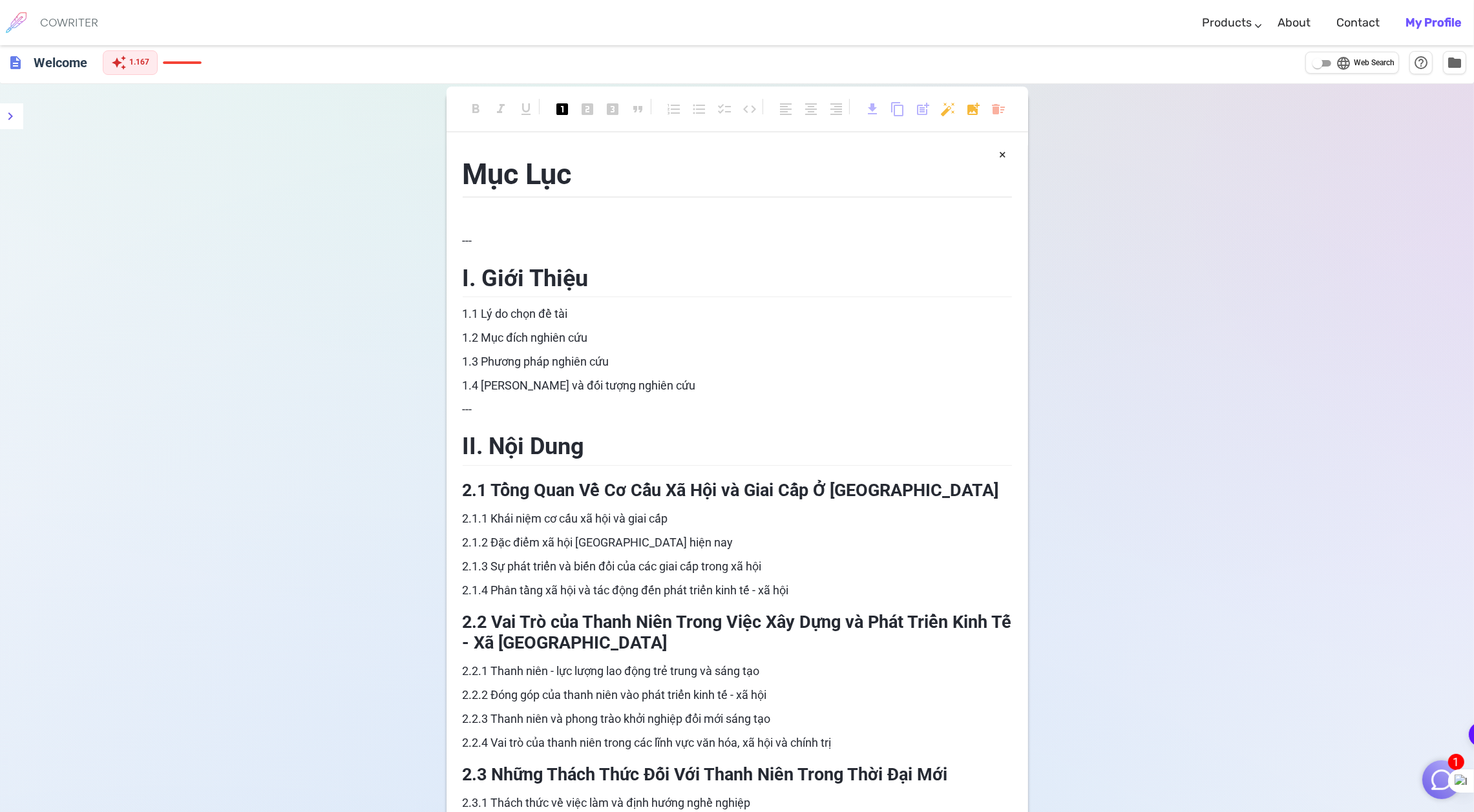
scroll to position [0, 0]
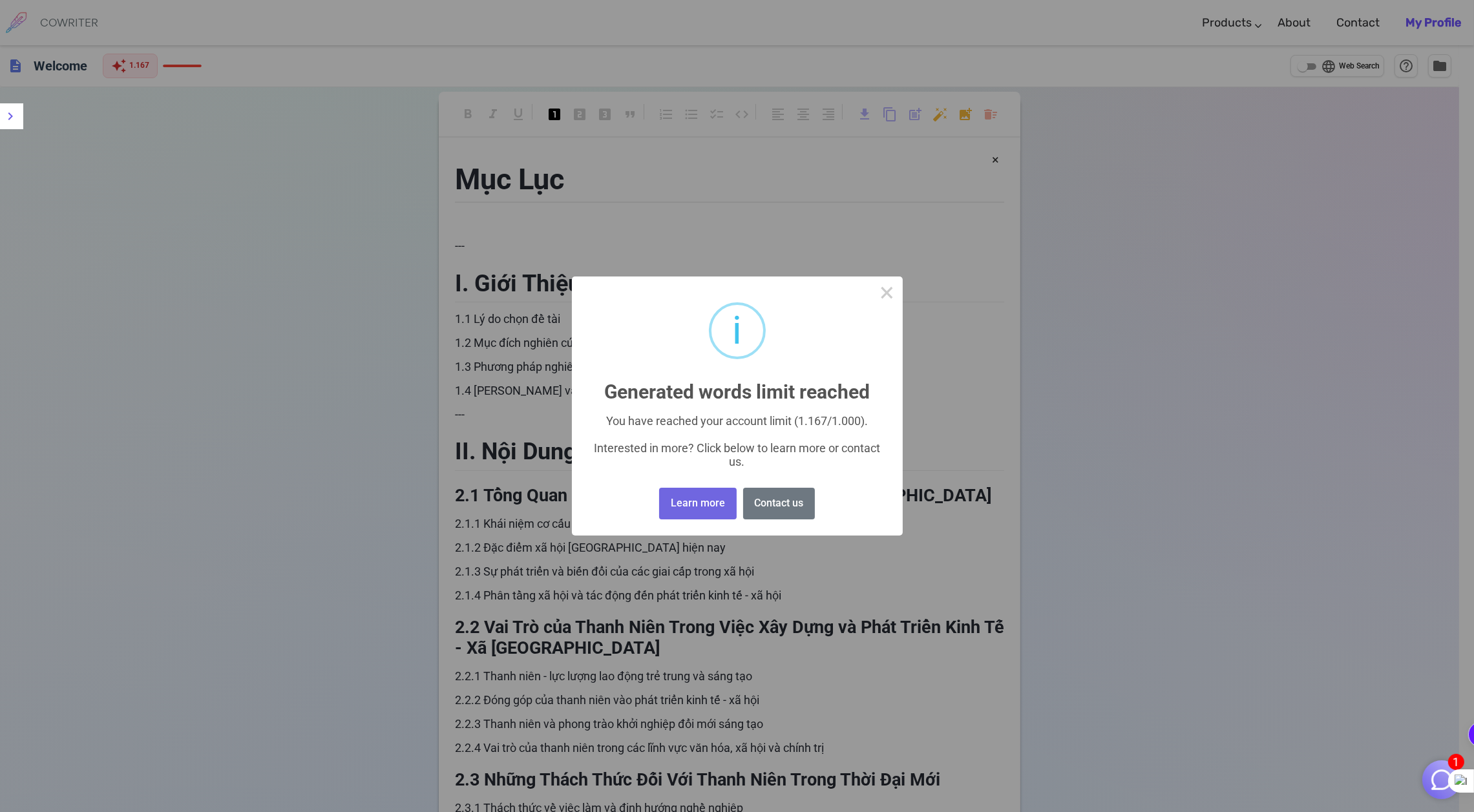
click at [691, 501] on button "Learn more" at bounding box center [698, 503] width 77 height 32
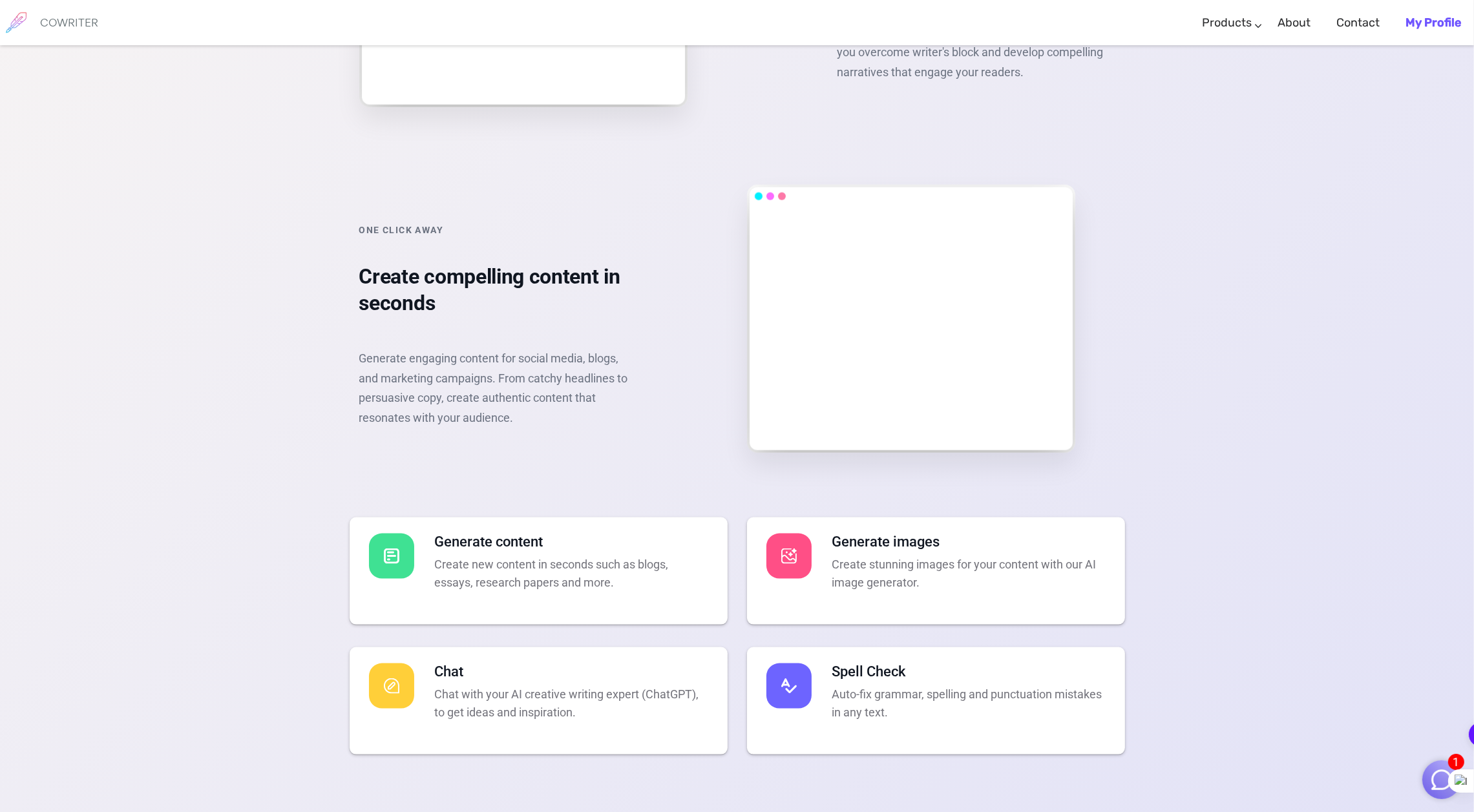
scroll to position [2188, 0]
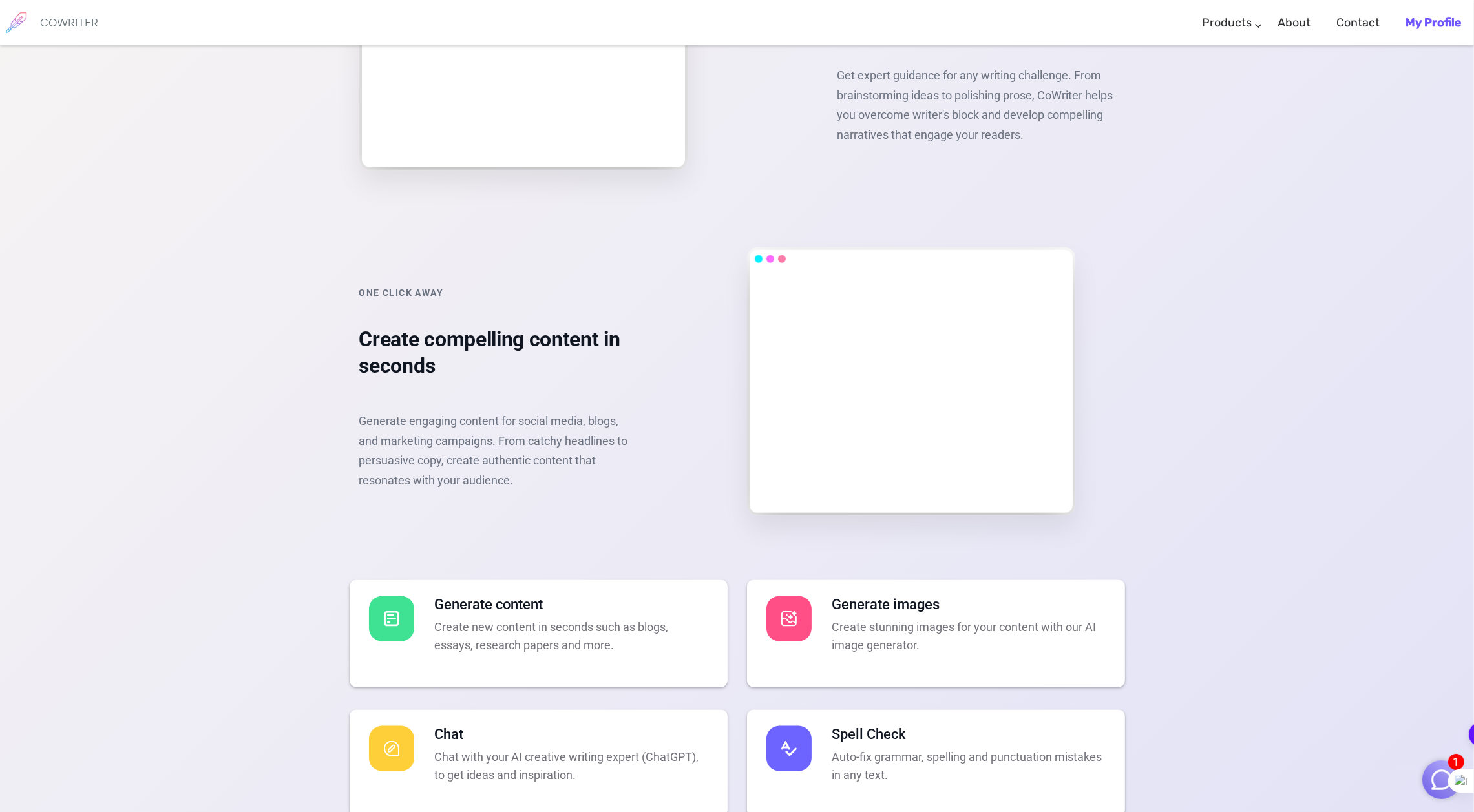
click at [1408, 26] on b "My Profile" at bounding box center [1434, 22] width 55 height 14
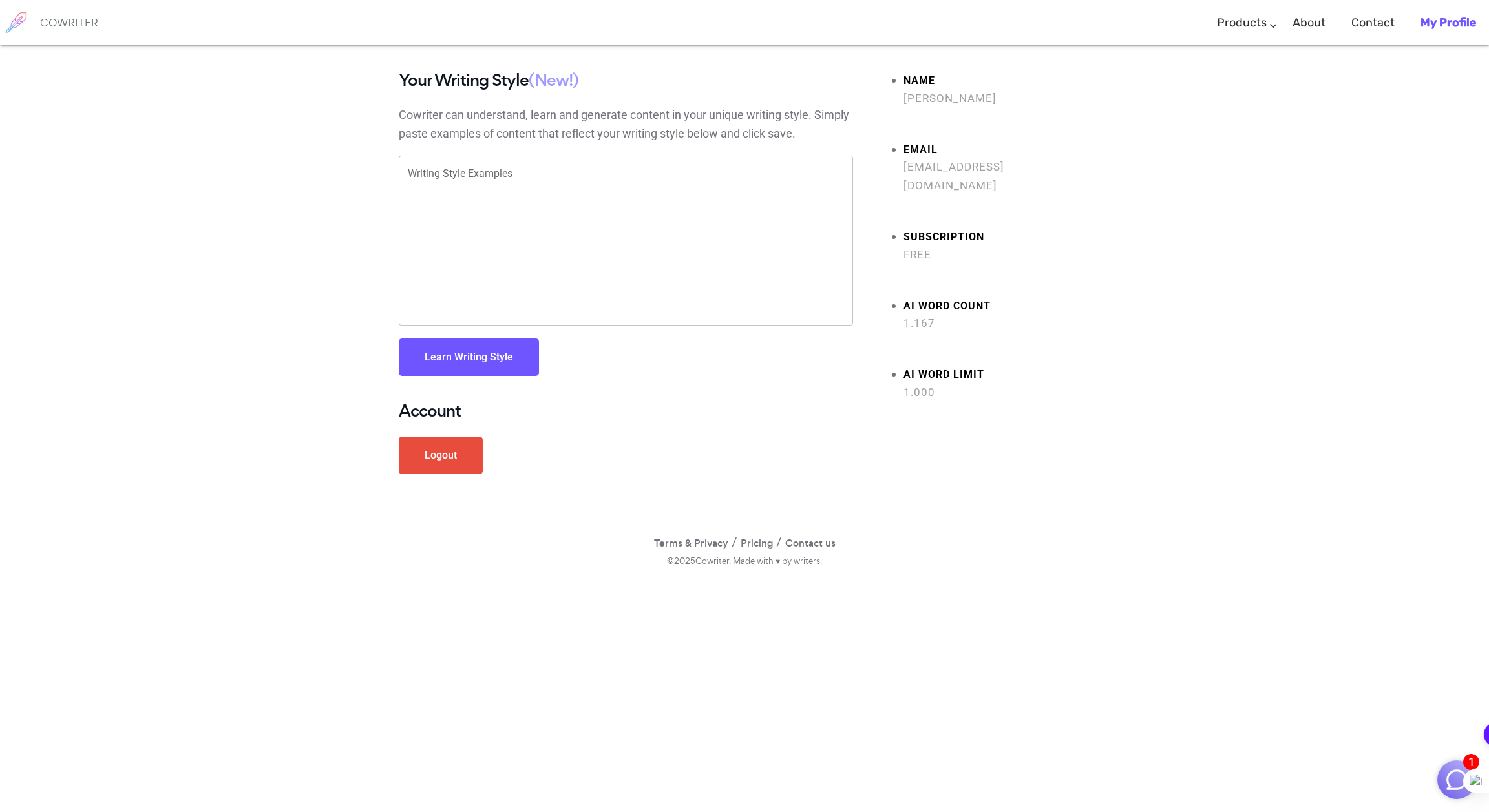
click at [414, 463] on link "Logout" at bounding box center [441, 456] width 84 height 38
